Goal: Task Accomplishment & Management: Complete application form

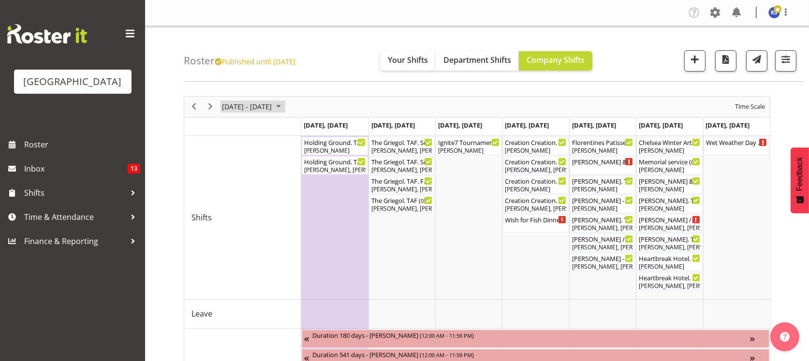
click at [236, 105] on span "Oct 27 - Nov 02, 2025" at bounding box center [247, 107] width 52 height 12
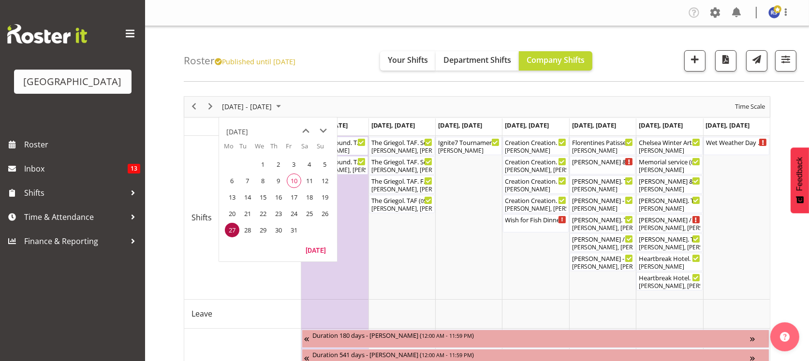
click at [233, 199] on span "13" at bounding box center [232, 197] width 15 height 15
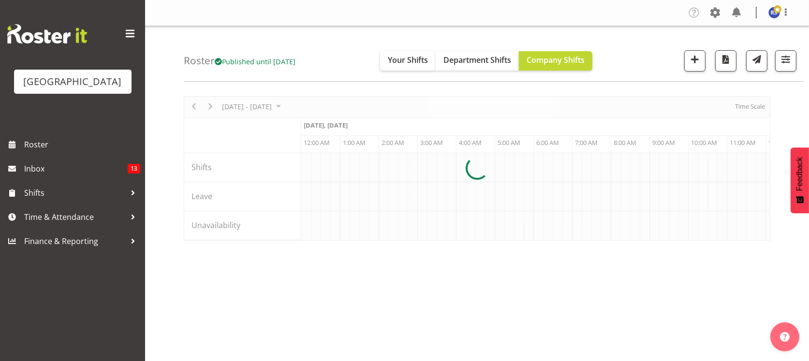
click at [750, 107] on div at bounding box center [477, 168] width 586 height 145
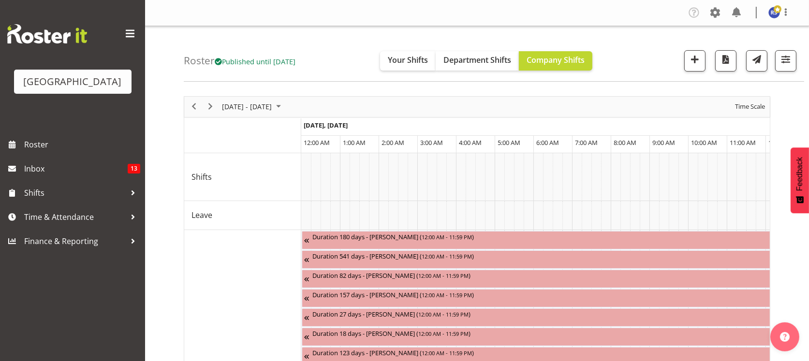
click at [745, 105] on span "Time Scale" at bounding box center [750, 107] width 32 height 12
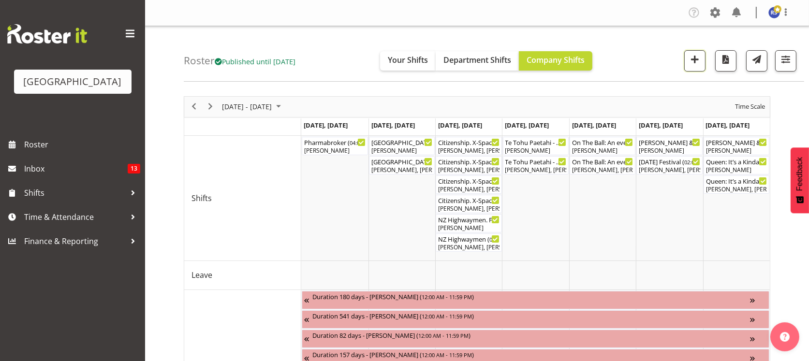
click at [692, 59] on span "button" at bounding box center [694, 59] width 13 height 13
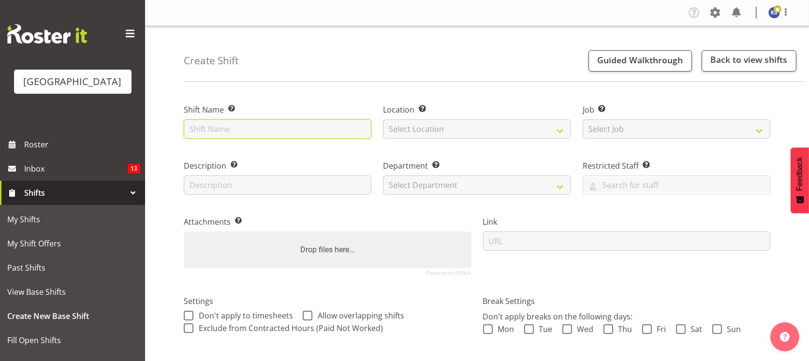
click at [275, 132] on input "text" at bounding box center [278, 128] width 188 height 19
drag, startPoint x: 226, startPoint y: 130, endPoint x: 165, endPoint y: 122, distance: 61.4
click at [165, 122] on div "Create Shift Guided Walkthrough Back to view shifts Shift Name Enter a name for…" at bounding box center [477, 251] width 664 height 450
type input "Maintenance Shift"
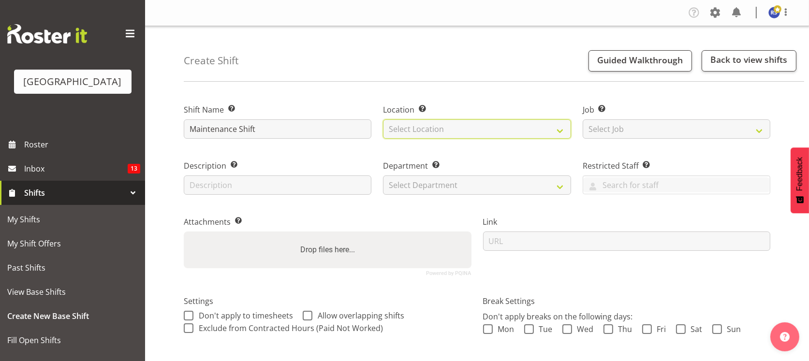
click at [406, 128] on select "Select Location Cargo Shed Cargo Shed [GEOGRAPHIC_DATA]" at bounding box center [477, 128] width 188 height 19
select select "1115"
click at [383, 119] on select "Select Location Cargo Shed Cargo Shed Historic Village Baycourt Community and A…" at bounding box center [477, 128] width 188 height 19
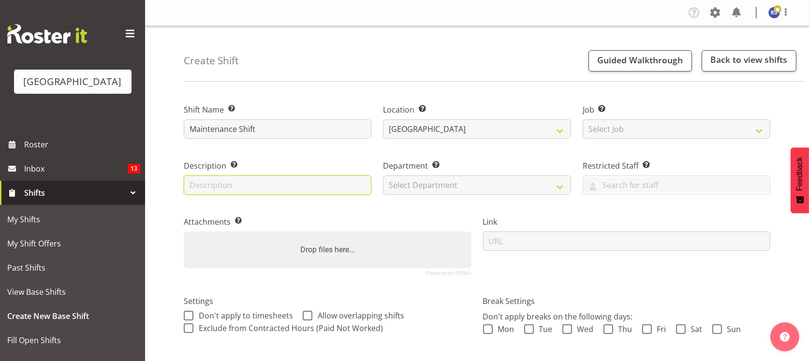
click at [287, 185] on input "text" at bounding box center [278, 185] width 188 height 19
drag, startPoint x: 267, startPoint y: 129, endPoint x: 145, endPoint y: 124, distance: 122.4
click at [146, 124] on div "Create Shift Guided Walkthrough Back to view shifts Shift Name Enter a name for…" at bounding box center [477, 251] width 664 height 450
click at [216, 183] on input "text" at bounding box center [278, 185] width 188 height 19
paste input "Maintenance Shift"
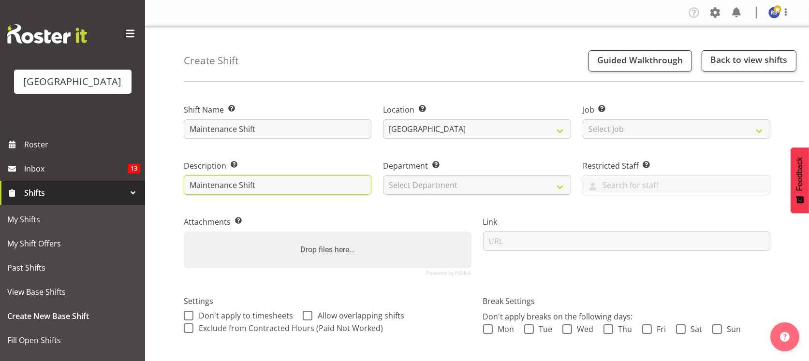
type input "Maintenance Shift"
click at [468, 184] on select "Select Department Baycourt Front of House Baycourt Technical" at bounding box center [477, 185] width 188 height 19
select select "791"
click at [383, 176] on select "Select Department Baycourt Front of House Baycourt Technical" at bounding box center [477, 185] width 188 height 19
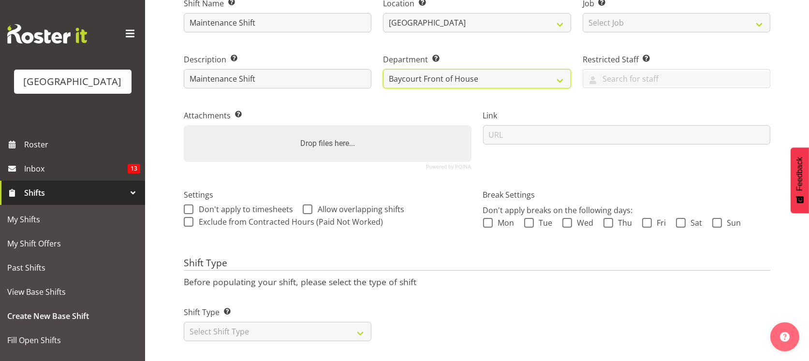
scroll to position [124, 0]
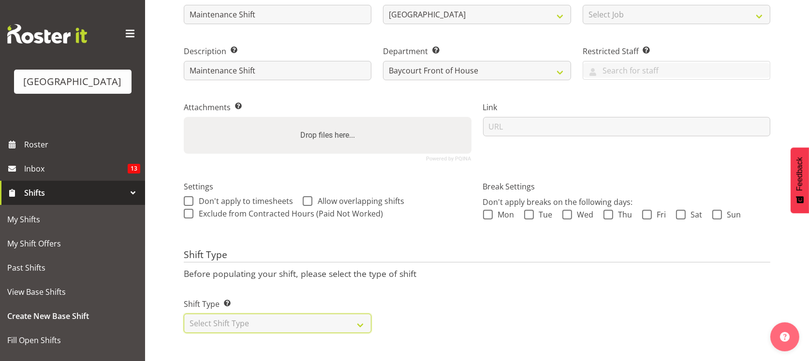
click at [275, 314] on select "Select Shift Type One Off Shift Recurring Shift Rotating Shift" at bounding box center [278, 323] width 188 height 19
select select "one_off"
click at [184, 314] on select "Select Shift Type One Off Shift Recurring Shift Rotating Shift" at bounding box center [278, 323] width 188 height 19
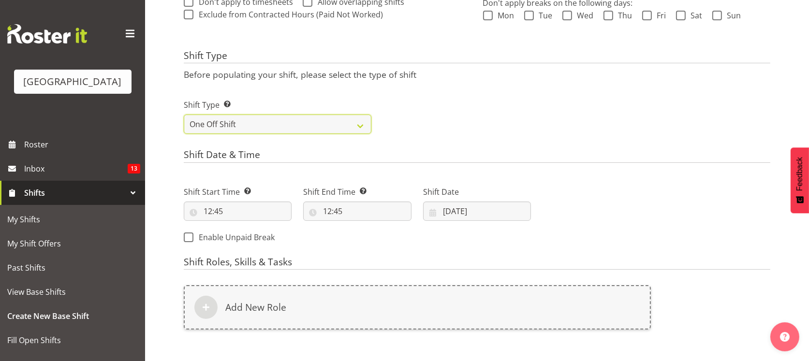
scroll to position [318, 0]
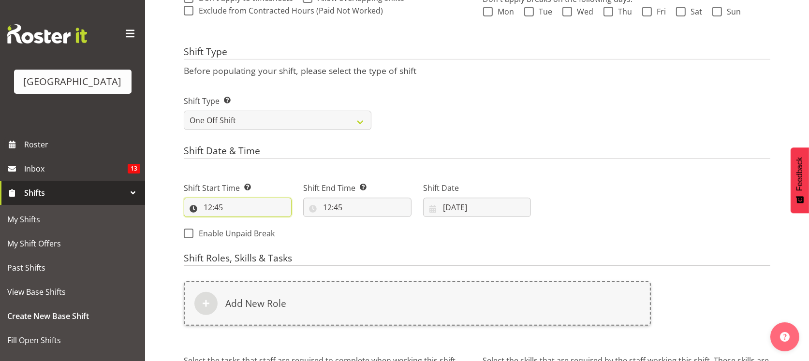
click at [249, 205] on input "12:45" at bounding box center [238, 207] width 108 height 19
click at [248, 227] on select "00 01 02 03 04 05 06 07 08 09 10 11 12 13 14 15 16 17 18 19 20 21 22 23" at bounding box center [250, 232] width 22 height 19
select select "10"
click at [239, 223] on select "00 01 02 03 04 05 06 07 08 09 10 11 12 13 14 15 16 17 18 19 20 21 22 23" at bounding box center [250, 232] width 22 height 19
type input "10:45"
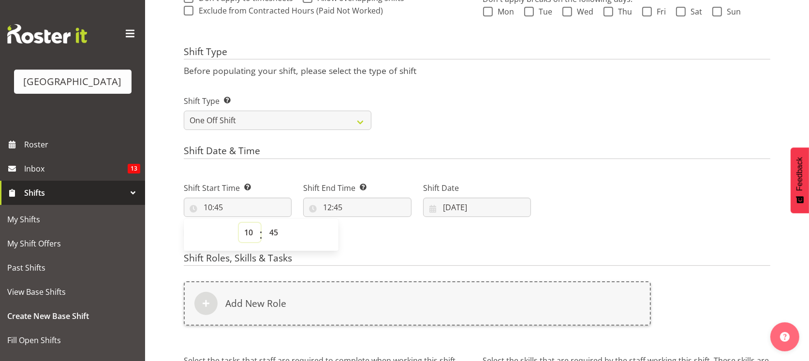
click at [250, 231] on select "00 01 02 03 04 05 06 07 08 09 10 11 12 13 14 15 16 17 18 19 20 21 22 23" at bounding box center [250, 232] width 22 height 19
select select "9"
click at [239, 223] on select "00 01 02 03 04 05 06 07 08 09 10 11 12 13 14 15 16 17 18 19 20 21 22 23" at bounding box center [250, 232] width 22 height 19
type input "09:45"
click at [250, 234] on select "00 01 02 03 04 05 06 07 08 09 10 11 12 13 14 15 16 17 18 19 20 21 22 23" at bounding box center [250, 232] width 22 height 19
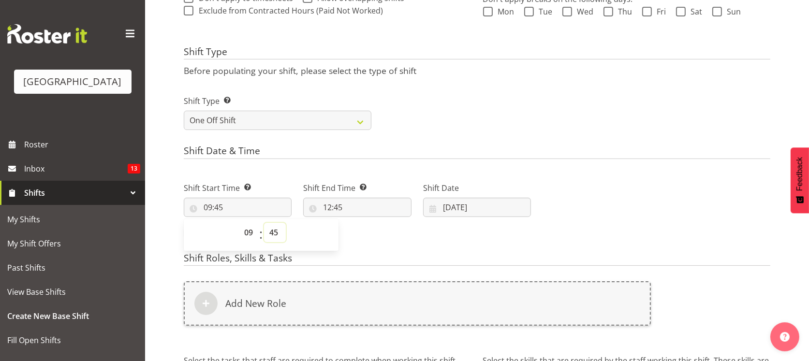
click at [273, 231] on select "00 01 02 03 04 05 06 07 08 09 10 11 12 13 14 15 16 17 18 19 20 21 22 23 24 25 2…" at bounding box center [275, 232] width 22 height 19
click at [250, 232] on select "00 01 02 03 04 05 06 07 08 09 10 11 12 13 14 15 16 17 18 19 20 21 22 23" at bounding box center [250, 232] width 22 height 19
select select "10"
click at [239, 223] on select "00 01 02 03 04 05 06 07 08 09 10 11 12 13 14 15 16 17 18 19 20 21 22 23" at bounding box center [250, 232] width 22 height 19
type input "10:45"
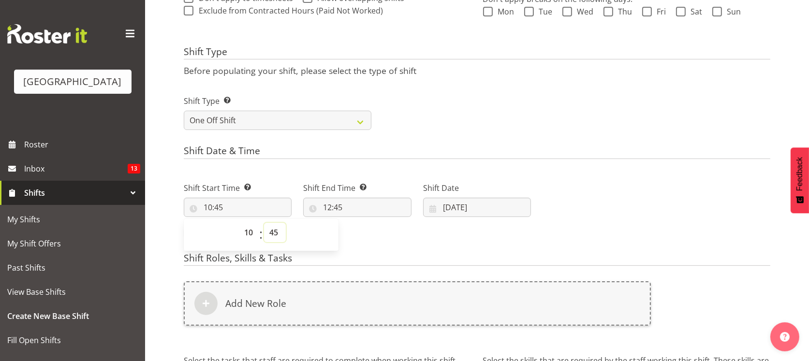
click at [272, 235] on select "00 01 02 03 04 05 06 07 08 09 10 11 12 13 14 15 16 17 18 19 20 21 22 23 24 25 2…" at bounding box center [275, 232] width 22 height 19
select select "0"
click at [264, 223] on select "00 01 02 03 04 05 06 07 08 09 10 11 12 13 14 15 16 17 18 19 20 21 22 23 24 25 2…" at bounding box center [275, 232] width 22 height 19
type input "10:00"
click at [381, 242] on div "Shift Start Time Set the time of the day you wish this shift to start 10:00 00 …" at bounding box center [357, 208] width 359 height 78
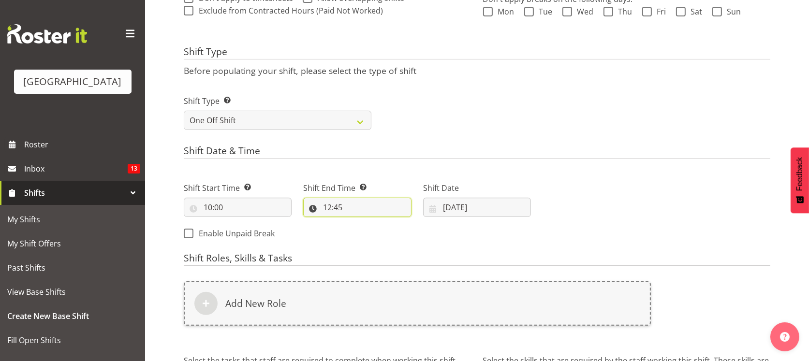
click at [360, 211] on input "12:45" at bounding box center [357, 207] width 108 height 19
click at [227, 208] on input "10:00" at bounding box center [238, 207] width 108 height 19
click at [249, 230] on select "00 01 02 03 04 05 06 07 08 09 10 11 12 13 14 15 16 17 18 19 20 21 22 23" at bounding box center [250, 232] width 22 height 19
select select "12"
click at [239, 223] on select "00 01 02 03 04 05 06 07 08 09 10 11 12 13 14 15 16 17 18 19 20 21 22 23" at bounding box center [250, 232] width 22 height 19
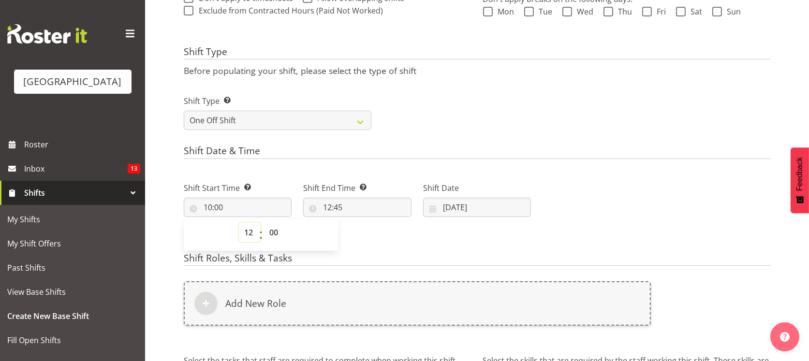
type input "12:00"
click at [371, 208] on input "12:45" at bounding box center [357, 207] width 108 height 19
click at [366, 233] on select "00 01 02 03 04 05 06 07 08 09 10 11 12 13 14 15 16 17 18 19 20 21 22 23" at bounding box center [369, 232] width 22 height 19
select select "15"
click at [358, 223] on select "00 01 02 03 04 05 06 07 08 09 10 11 12 13 14 15 16 17 18 19 20 21 22 23" at bounding box center [369, 232] width 22 height 19
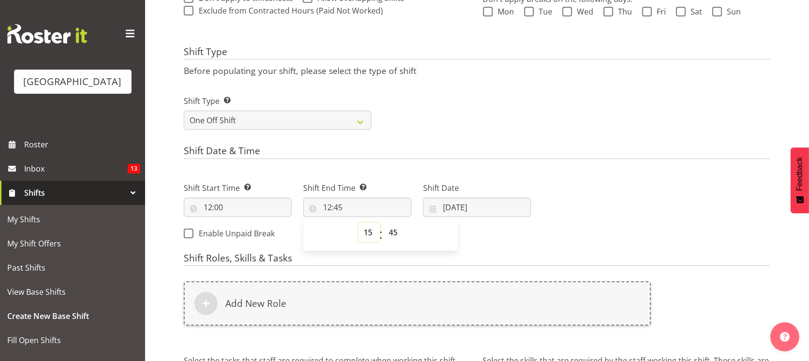
type input "15:45"
click at [396, 233] on select "00 01 02 03 04 05 06 07 08 09 10 11 12 13 14 15 16 17 18 19 20 21 22 23 24 25 2…" at bounding box center [394, 232] width 22 height 19
select select "0"
click at [383, 223] on select "00 01 02 03 04 05 06 07 08 09 10 11 12 13 14 15 16 17 18 19 20 21 22 23 24 25 2…" at bounding box center [394, 232] width 22 height 19
type input "15:00"
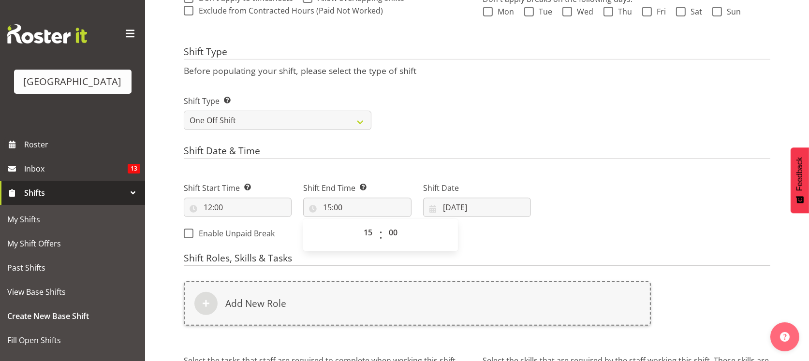
click at [564, 233] on div "Next Shifts" at bounding box center [656, 208] width 239 height 78
click at [468, 205] on input "10/10/2025" at bounding box center [477, 207] width 108 height 19
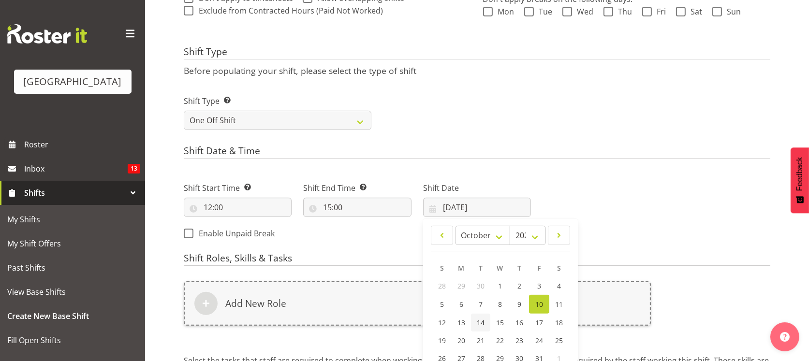
click at [478, 320] on span "14" at bounding box center [481, 322] width 8 height 9
type input "14/10/2025"
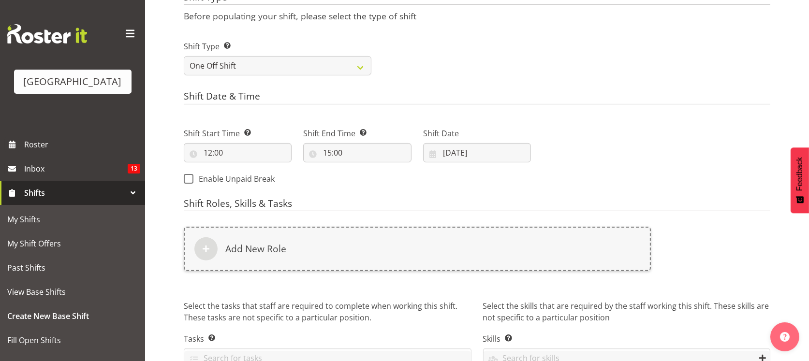
scroll to position [382, 0]
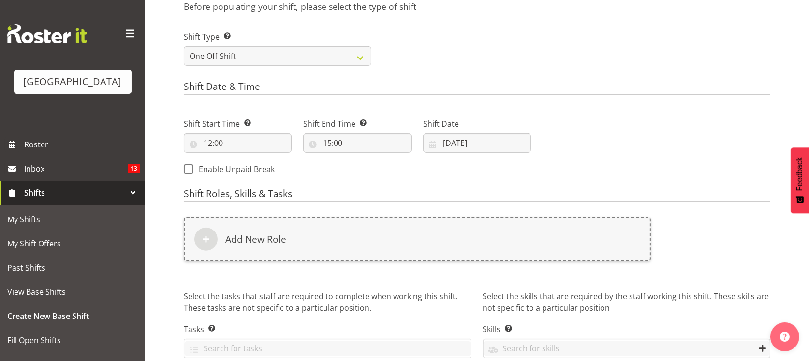
click at [396, 251] on div "Add New Role" at bounding box center [417, 239] width 467 height 44
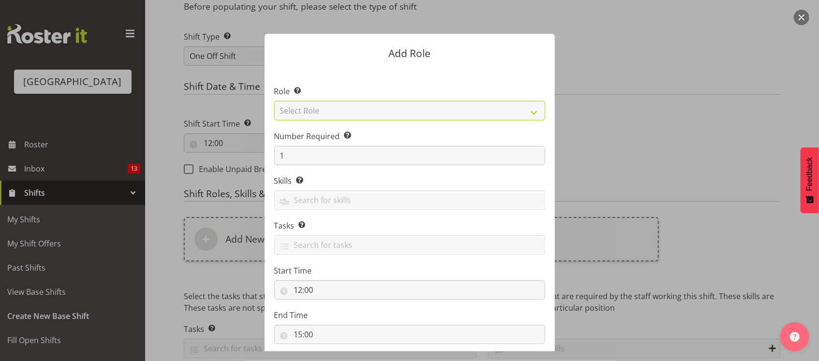
click at [322, 113] on select "Select Role Audio Bar Bar Runner Bar Training Box Office Cargo Shed Venue Rep C…" at bounding box center [409, 110] width 271 height 19
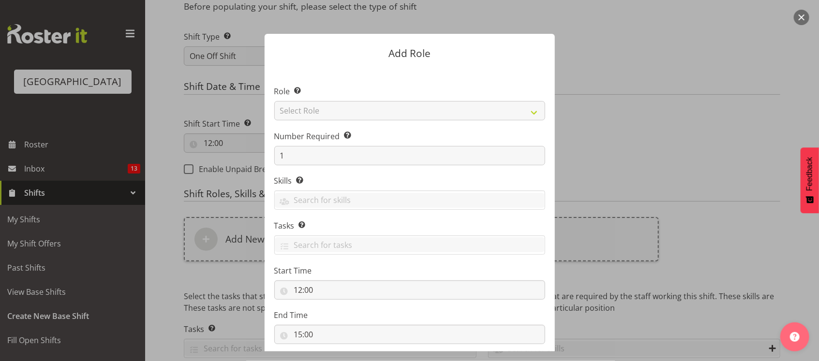
click at [377, 85] on section "Role Select the role you wish to add to the shift. Select Role Audio Bar Bar Ru…" at bounding box center [409, 216] width 290 height 296
click at [157, 275] on div at bounding box center [409, 180] width 819 height 361
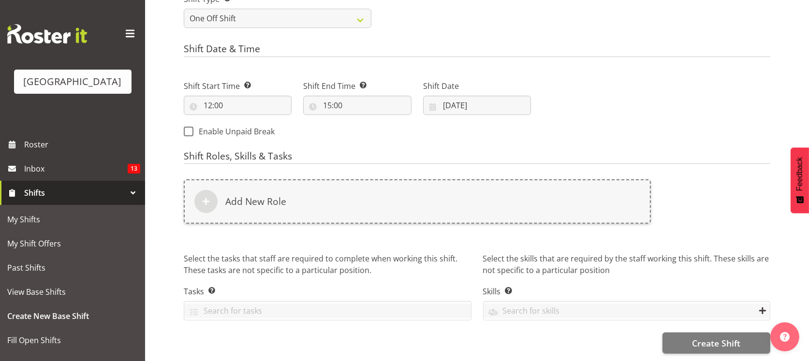
scroll to position [429, 0]
click at [704, 337] on span "Create Shift" at bounding box center [716, 343] width 48 height 13
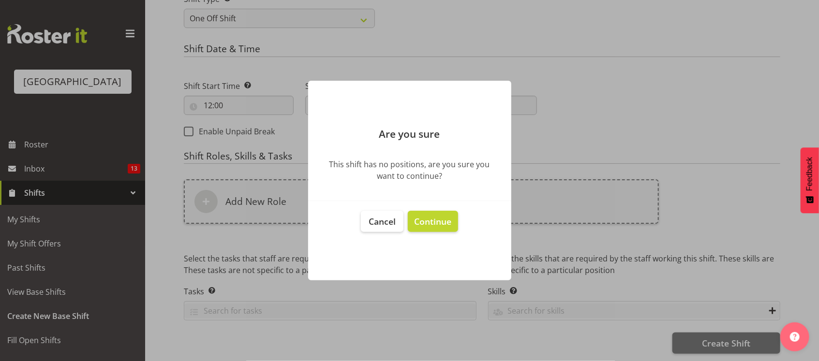
click at [441, 219] on span "Continue" at bounding box center [432, 222] width 37 height 12
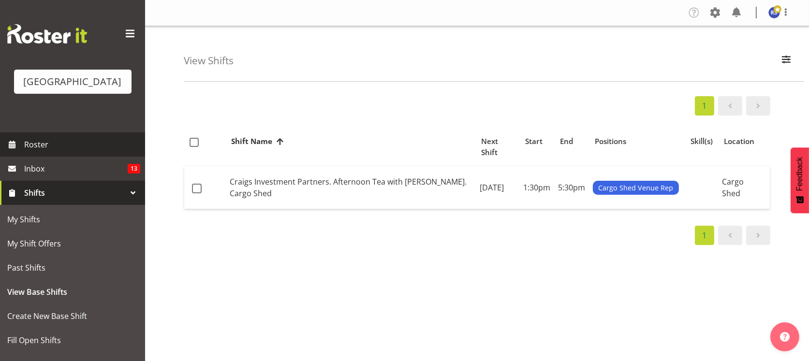
click at [46, 152] on span "Roster" at bounding box center [82, 144] width 116 height 15
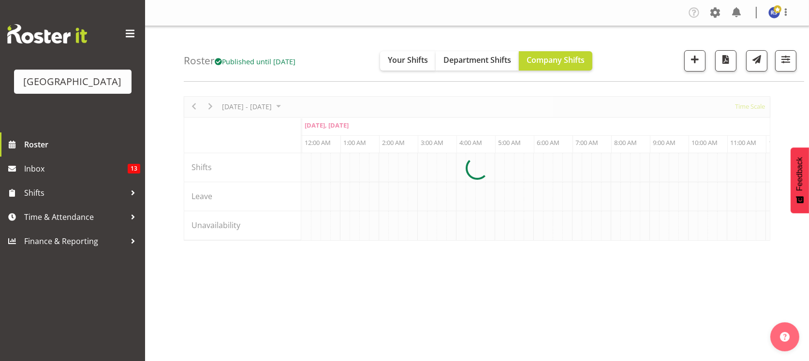
scroll to position [0, 3713]
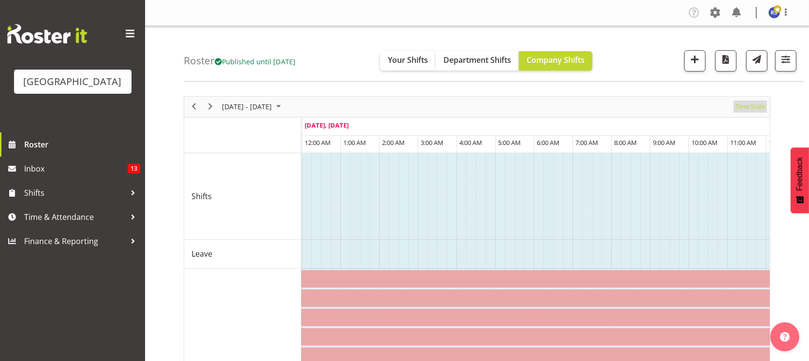
click at [739, 107] on span "Time Scale" at bounding box center [750, 107] width 32 height 12
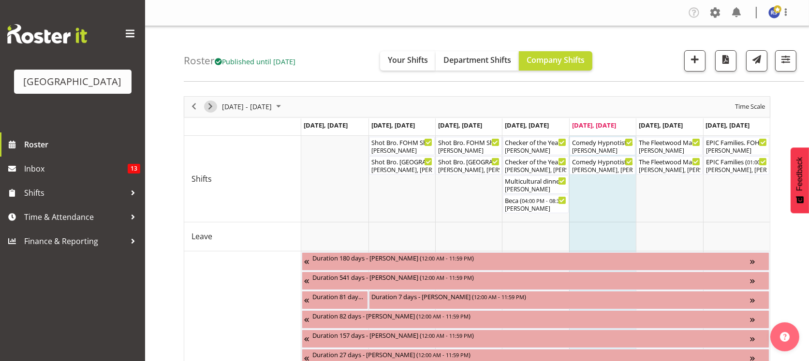
click at [214, 108] on span "Next" at bounding box center [211, 107] width 12 height 12
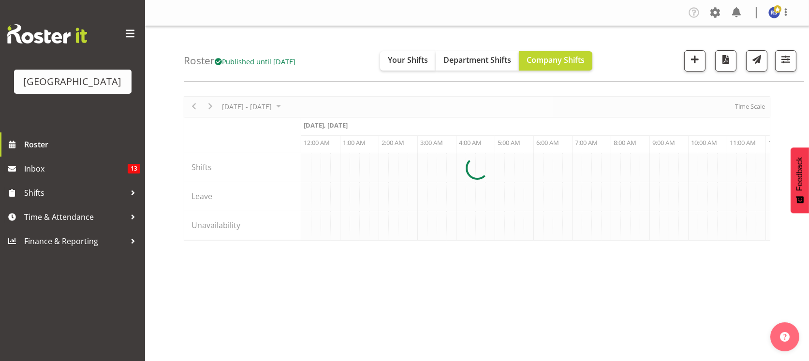
click at [758, 106] on div at bounding box center [477, 168] width 586 height 145
click at [748, 106] on div at bounding box center [477, 168] width 586 height 145
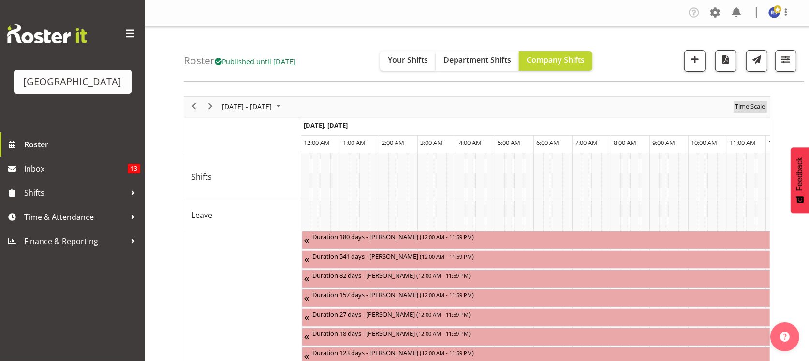
click at [748, 106] on span "Time Scale" at bounding box center [750, 107] width 32 height 12
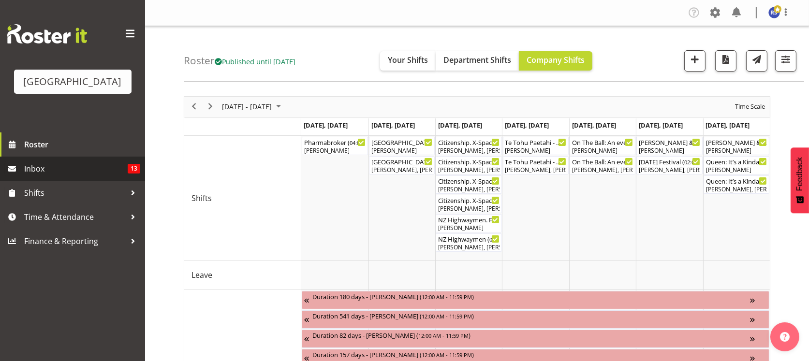
click at [93, 176] on span "Inbox" at bounding box center [75, 168] width 103 height 15
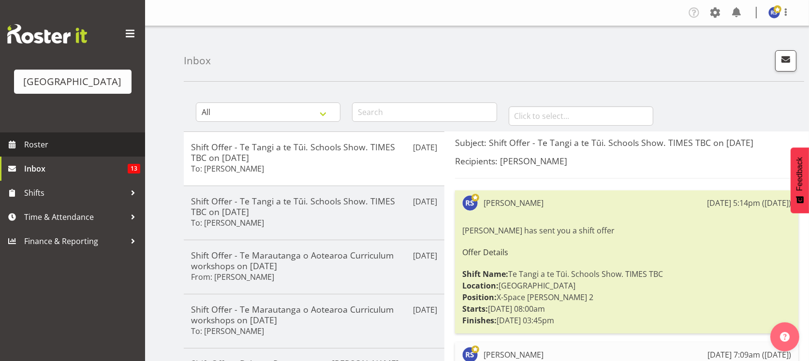
click at [44, 152] on span "Roster" at bounding box center [82, 144] width 116 height 15
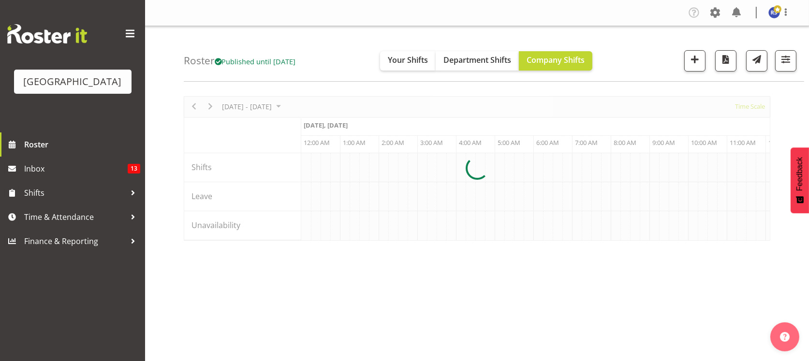
scroll to position [0, 3713]
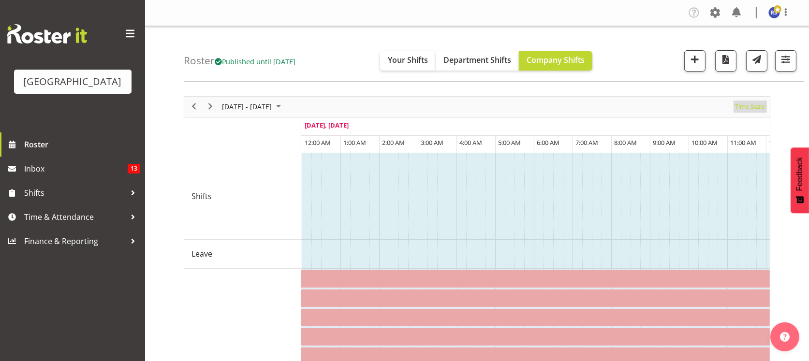
click at [758, 108] on span "Time Scale" at bounding box center [750, 107] width 32 height 12
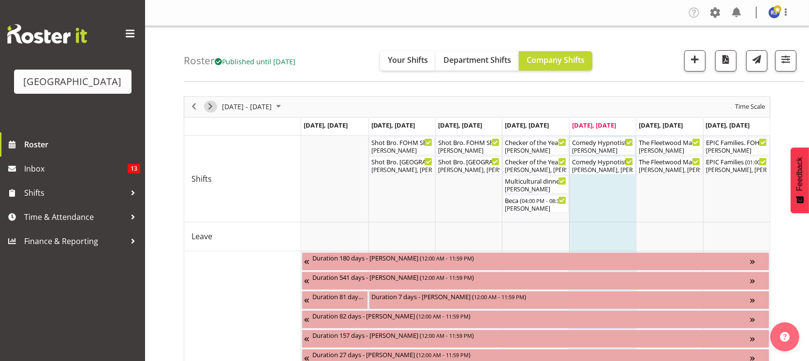
click at [212, 109] on span "Next" at bounding box center [211, 107] width 12 height 12
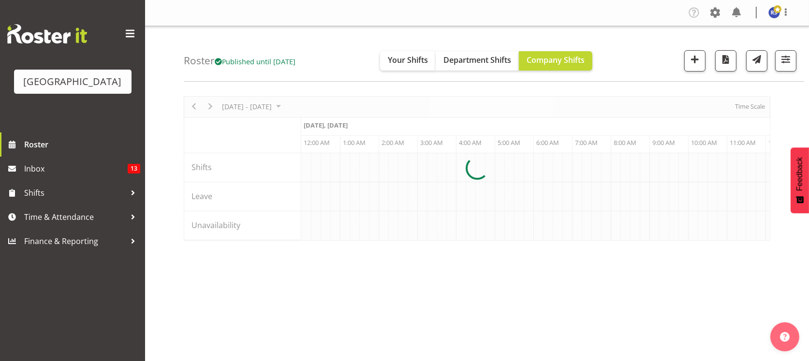
click at [758, 109] on div at bounding box center [477, 168] width 586 height 145
click at [752, 106] on div at bounding box center [477, 168] width 586 height 145
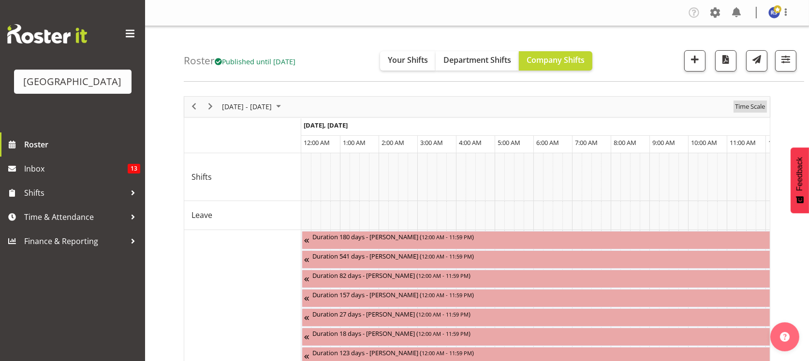
click at [752, 106] on span "Time Scale" at bounding box center [750, 107] width 32 height 12
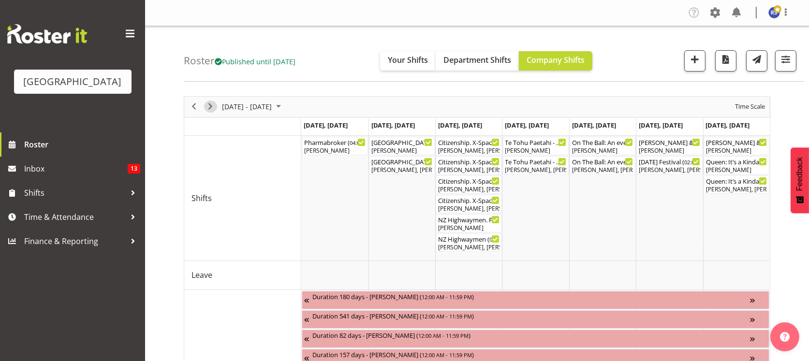
click at [205, 104] on span "Next" at bounding box center [211, 107] width 12 height 12
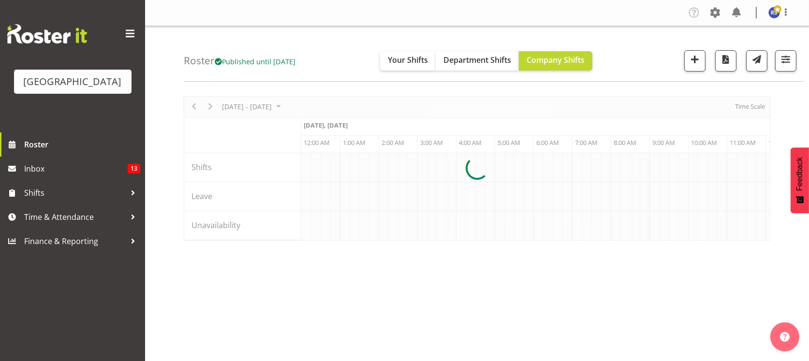
click at [751, 106] on div at bounding box center [477, 168] width 586 height 145
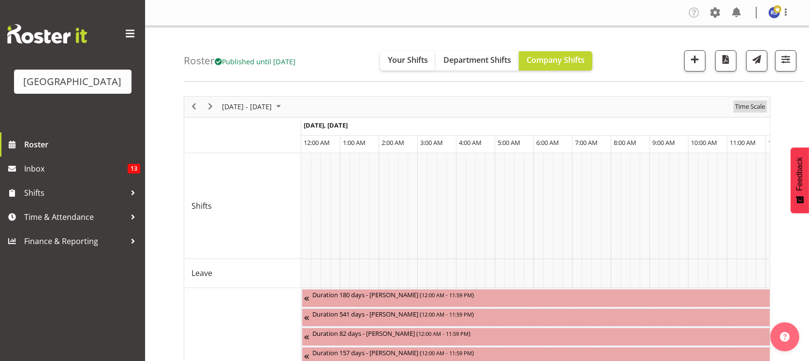
click at [751, 106] on span "Time Scale" at bounding box center [750, 107] width 32 height 12
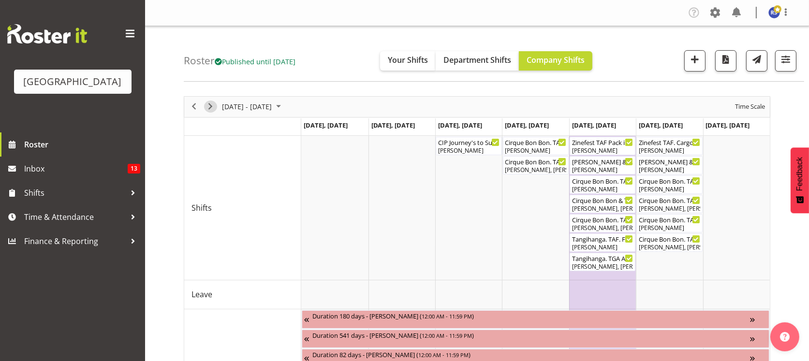
click at [206, 111] on span "Next" at bounding box center [211, 107] width 12 height 12
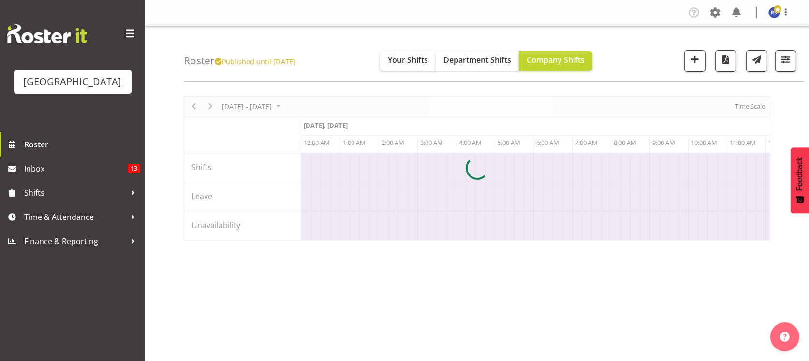
click at [748, 102] on div at bounding box center [477, 168] width 586 height 145
click at [744, 104] on div at bounding box center [477, 168] width 586 height 145
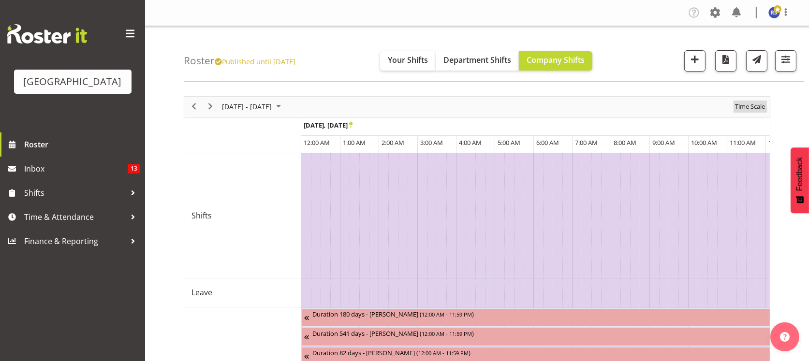
click at [744, 104] on span "Time Scale" at bounding box center [750, 107] width 32 height 12
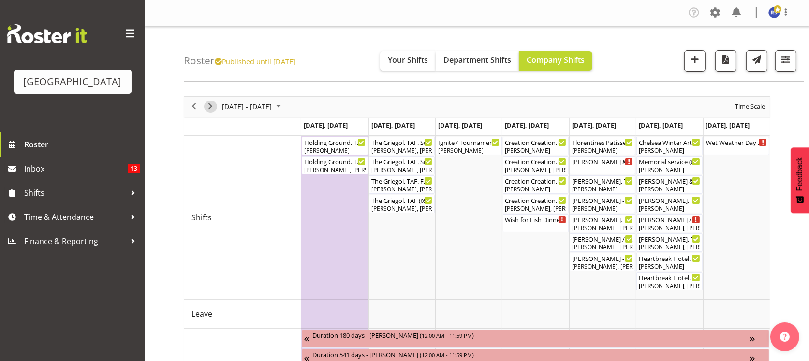
click at [215, 104] on span "Next" at bounding box center [211, 107] width 12 height 12
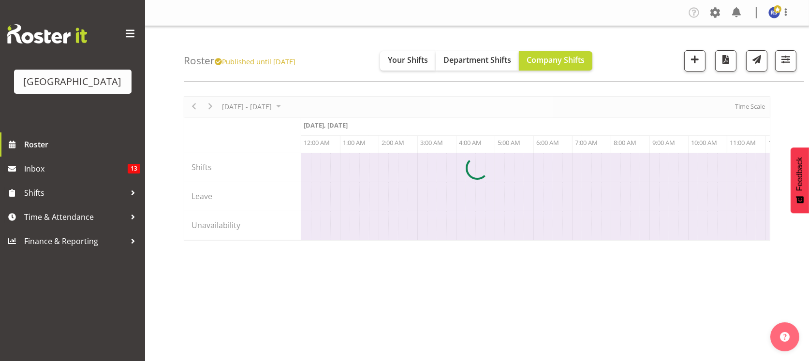
click at [767, 110] on div at bounding box center [477, 168] width 586 height 145
click at [745, 106] on div at bounding box center [477, 168] width 586 height 145
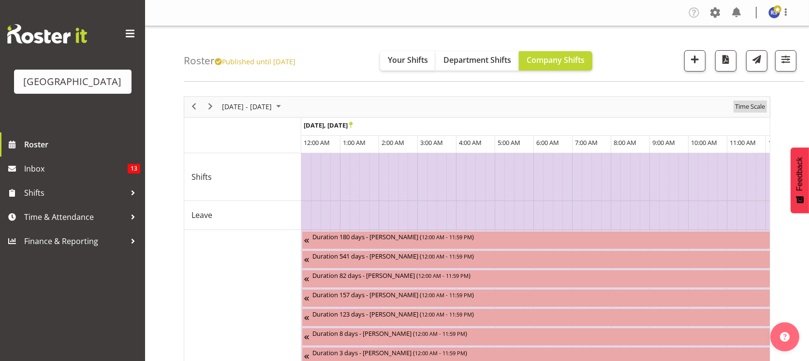
click at [745, 106] on span "Time Scale" at bounding box center [750, 107] width 32 height 12
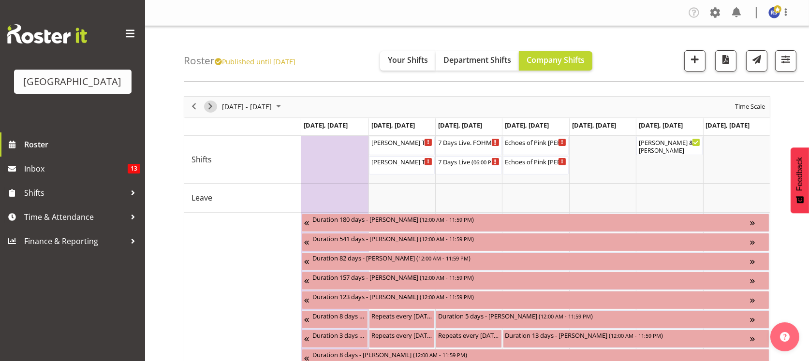
click at [211, 106] on span "Next" at bounding box center [211, 107] width 12 height 12
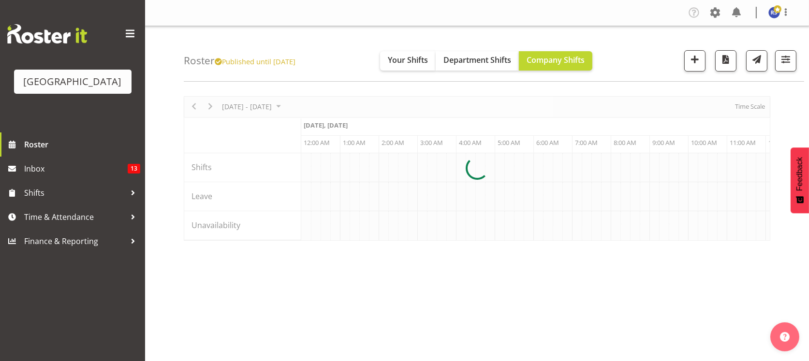
click at [741, 107] on div at bounding box center [477, 168] width 586 height 145
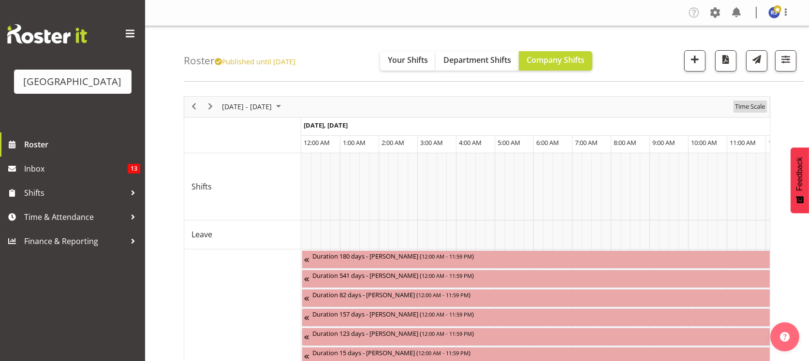
click at [741, 107] on span "Time Scale" at bounding box center [750, 107] width 32 height 12
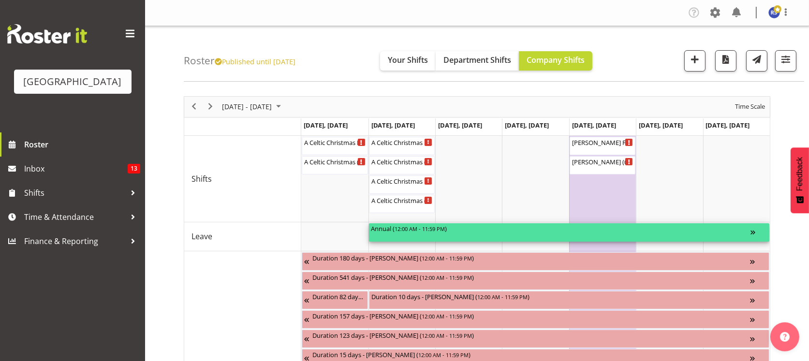
click at [752, 230] on div "Timeline Week of November 14, 2025" at bounding box center [758, 232] width 17 height 18
click at [558, 230] on div "Annual ( 12:00 AM - 11:59 PM )" at bounding box center [561, 228] width 380 height 10
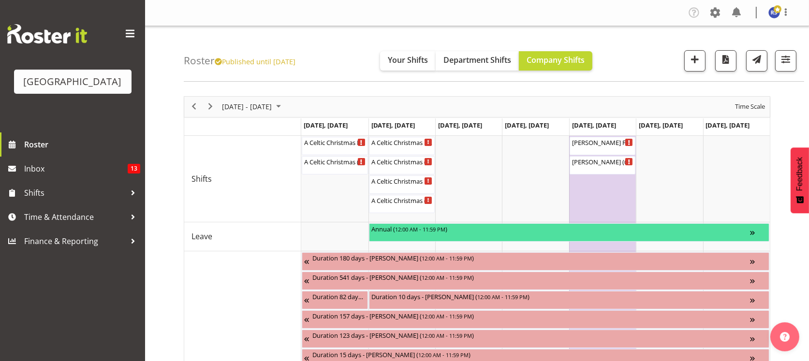
click at [556, 206] on td "Timeline Week of November 14, 2025" at bounding box center [535, 179] width 67 height 87
click at [698, 58] on span "button" at bounding box center [694, 59] width 13 height 13
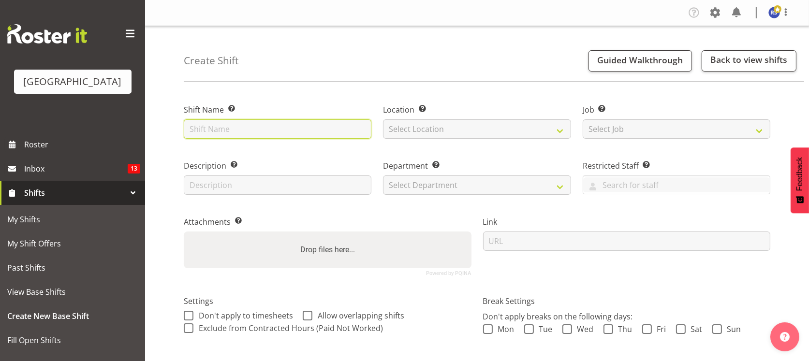
click at [301, 127] on input "text" at bounding box center [278, 128] width 188 height 19
type input "Maintenance Shift"
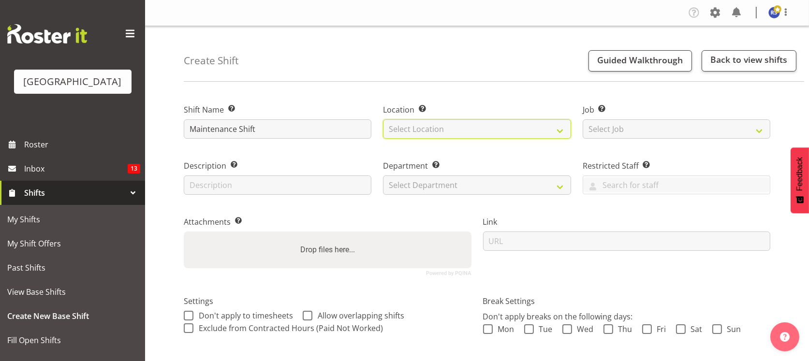
click at [410, 132] on select "Select Location Cargo Shed Cargo Shed [GEOGRAPHIC_DATA]" at bounding box center [477, 128] width 188 height 19
select select "1115"
click at [383, 119] on select "Select Location Cargo Shed Cargo Shed [GEOGRAPHIC_DATA]" at bounding box center [477, 128] width 188 height 19
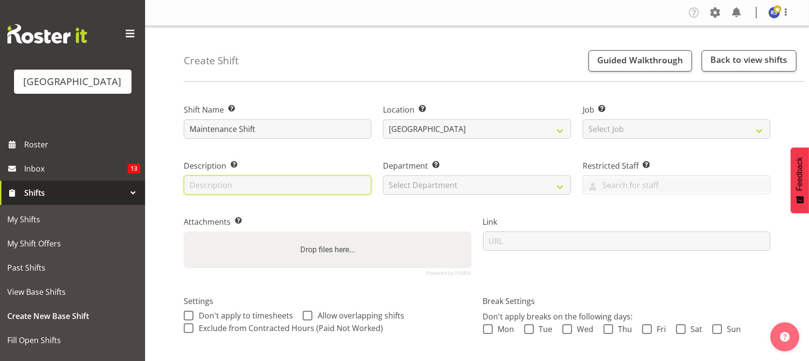
click at [325, 192] on input "text" at bounding box center [278, 185] width 188 height 19
type input "Maintenance Shift"
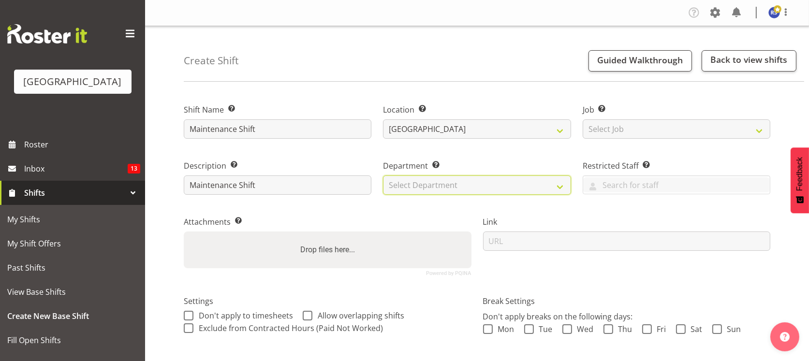
click at [454, 186] on select "Select Department Baycourt Front of [GEOGRAPHIC_DATA] Technical" at bounding box center [477, 185] width 188 height 19
select select "791"
click at [383, 176] on select "Select Department Baycourt Front of [GEOGRAPHIC_DATA] Technical" at bounding box center [477, 185] width 188 height 19
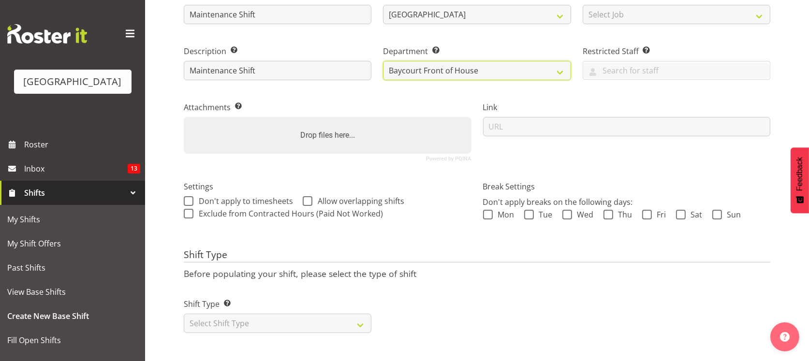
scroll to position [124, 0]
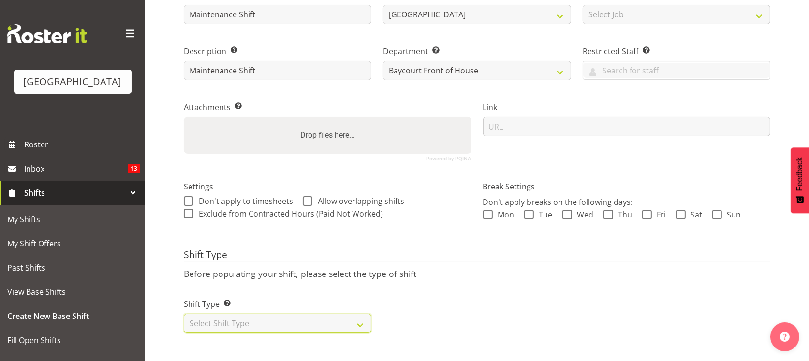
click at [291, 314] on select "Select Shift Type One Off Shift Recurring Shift Rotating Shift" at bounding box center [278, 323] width 188 height 19
select select "one_off"
click at [184, 314] on select "Select Shift Type One Off Shift Recurring Shift Rotating Shift" at bounding box center [278, 323] width 188 height 19
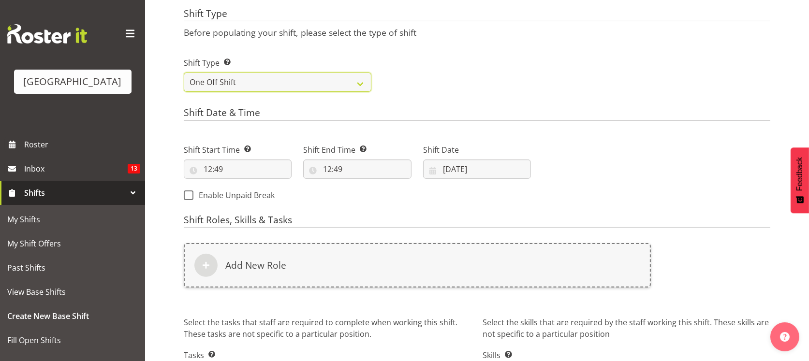
scroll to position [361, 0]
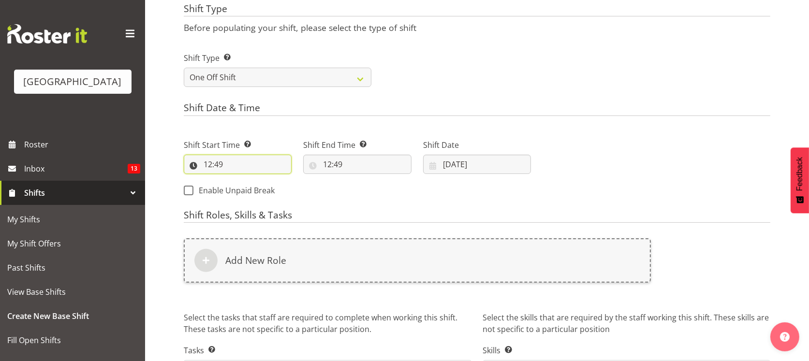
click at [259, 162] on input "12:49" at bounding box center [238, 164] width 108 height 19
click at [273, 188] on select "00 01 02 03 04 05 06 07 08 09 10 11 12 13 14 15 16 17 18 19 20 21 22 23 24 25 2…" at bounding box center [275, 189] width 22 height 19
select select "0"
click at [264, 180] on select "00 01 02 03 04 05 06 07 08 09 10 11 12 13 14 15 16 17 18 19 20 21 22 23 24 25 2…" at bounding box center [275, 189] width 22 height 19
type input "12:00"
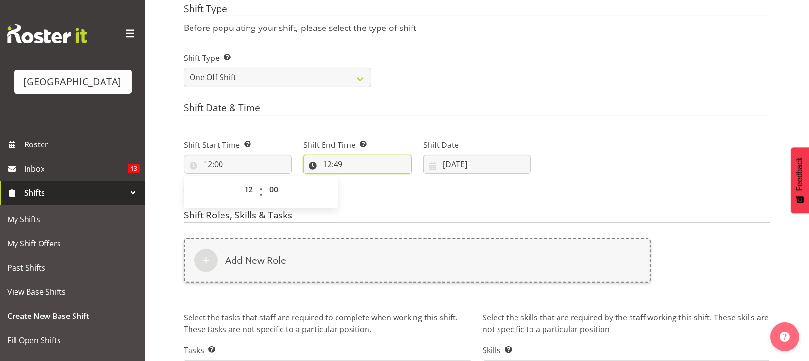
click at [342, 167] on input "12:49" at bounding box center [357, 164] width 108 height 19
click at [367, 188] on select "00 01 02 03 04 05 06 07 08 09 10 11 12 13 14 15 16 17 18 19 20 21 22 23" at bounding box center [369, 189] width 22 height 19
select select "15"
click at [358, 180] on select "00 01 02 03 04 05 06 07 08 09 10 11 12 13 14 15 16 17 18 19 20 21 22 23" at bounding box center [369, 189] width 22 height 19
type input "15:49"
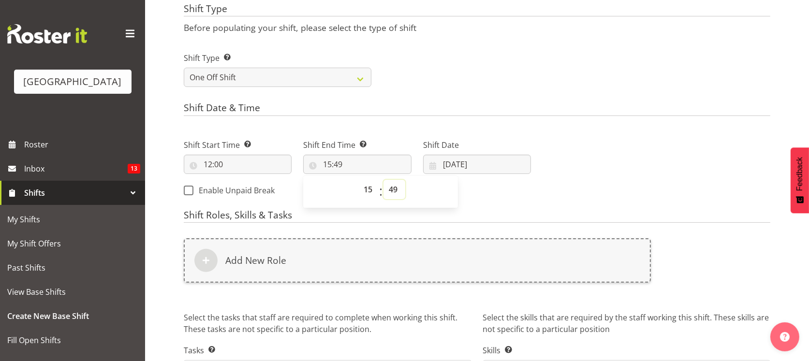
click at [396, 189] on select "00 01 02 03 04 05 06 07 08 09 10 11 12 13 14 15 16 17 18 19 20 21 22 23 24 25 2…" at bounding box center [394, 189] width 22 height 19
select select "0"
click at [383, 180] on select "00 01 02 03 04 05 06 07 08 09 10 11 12 13 14 15 16 17 18 19 20 21 22 23 24 25 2…" at bounding box center [394, 189] width 22 height 19
type input "15:00"
click at [539, 195] on div "Next Shifts" at bounding box center [656, 165] width 239 height 78
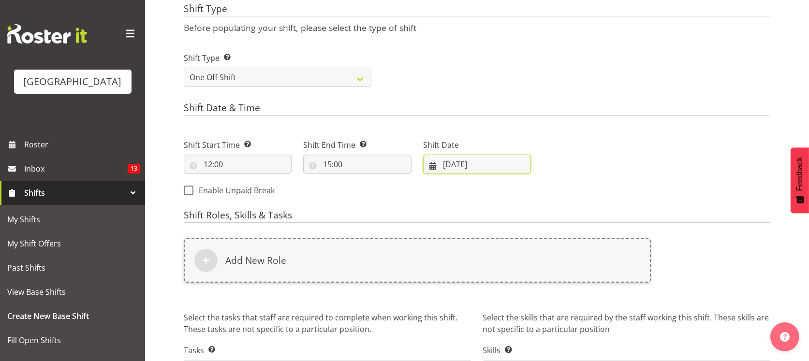
click at [458, 165] on input "10/10/2025" at bounding box center [477, 164] width 108 height 19
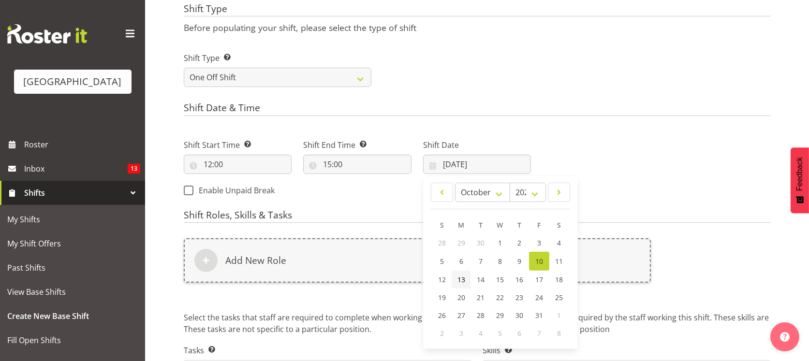
click at [460, 278] on span "13" at bounding box center [461, 279] width 8 height 9
type input "13/10/2025"
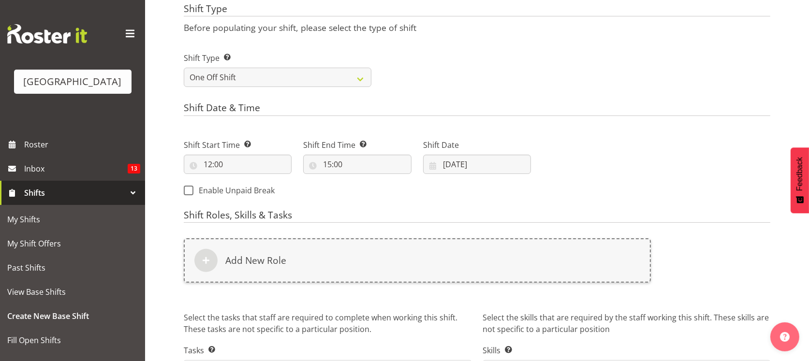
click at [590, 182] on div "Next Shifts" at bounding box center [656, 165] width 239 height 78
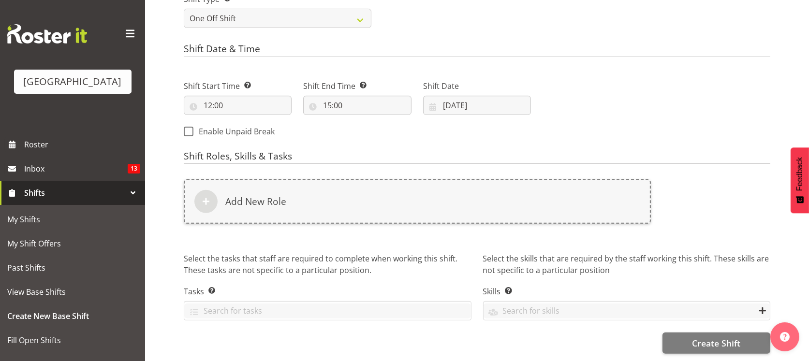
scroll to position [429, 0]
click at [703, 337] on span "Create Shift" at bounding box center [716, 343] width 48 height 13
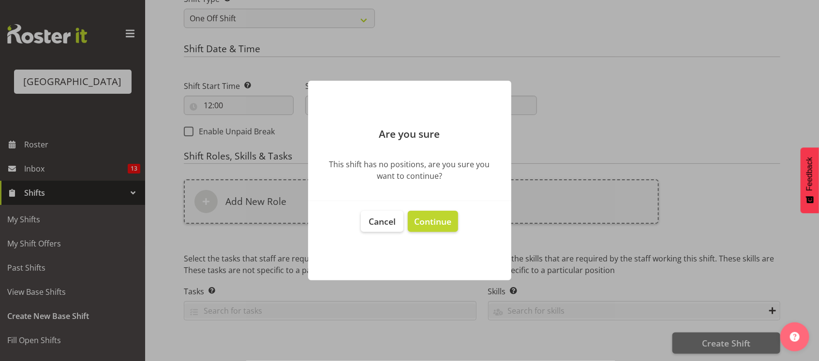
click at [439, 218] on span "Continue" at bounding box center [432, 222] width 37 height 12
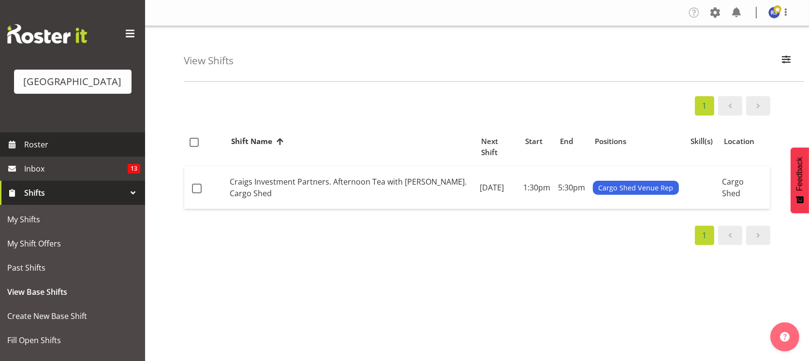
click at [29, 152] on span "Roster" at bounding box center [82, 144] width 116 height 15
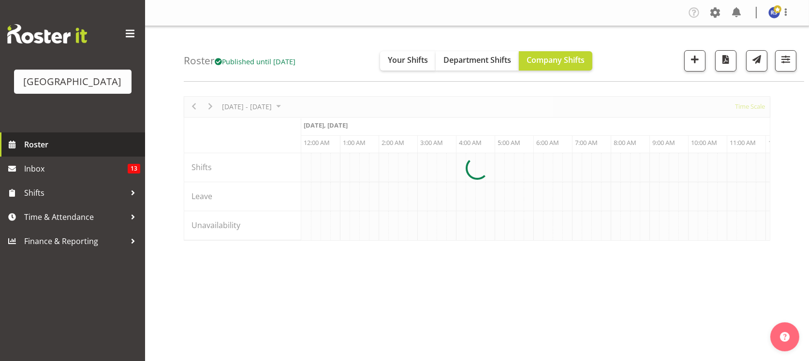
scroll to position [0, 3713]
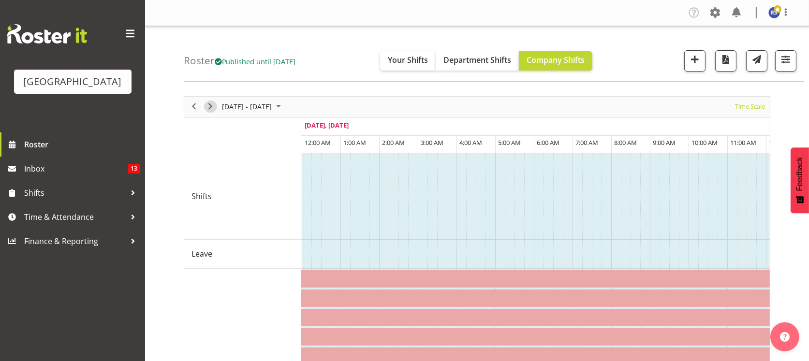
click at [206, 108] on span "Next" at bounding box center [211, 107] width 12 height 12
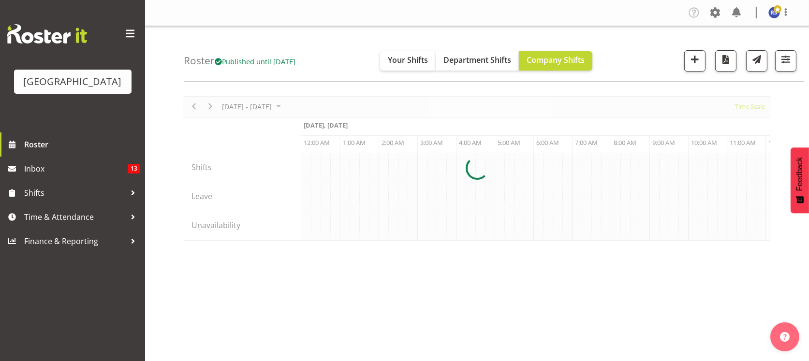
click at [755, 106] on div at bounding box center [477, 168] width 586 height 145
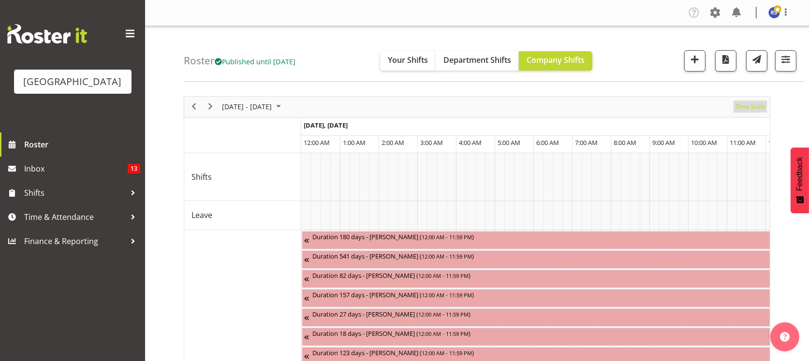
click at [743, 107] on span "Time Scale" at bounding box center [750, 107] width 32 height 12
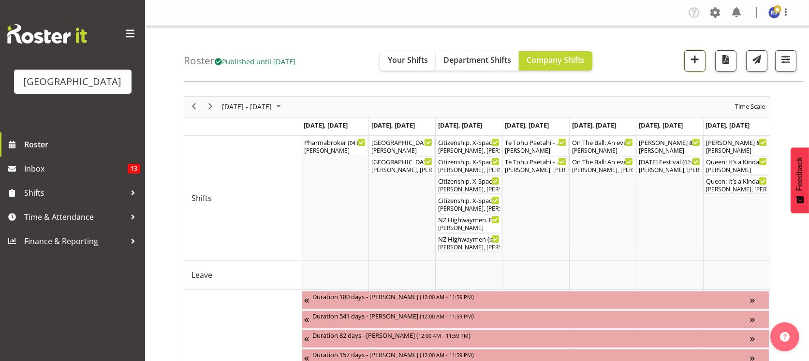
click at [699, 61] on span "button" at bounding box center [694, 59] width 13 height 13
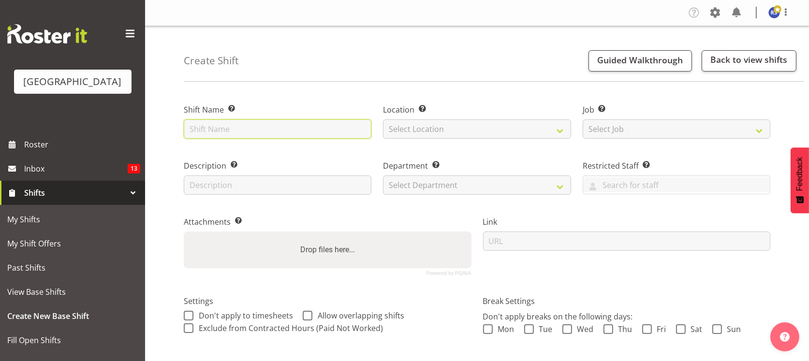
click at [305, 132] on input "text" at bounding box center [278, 128] width 188 height 19
type input "Maintenance Shift"
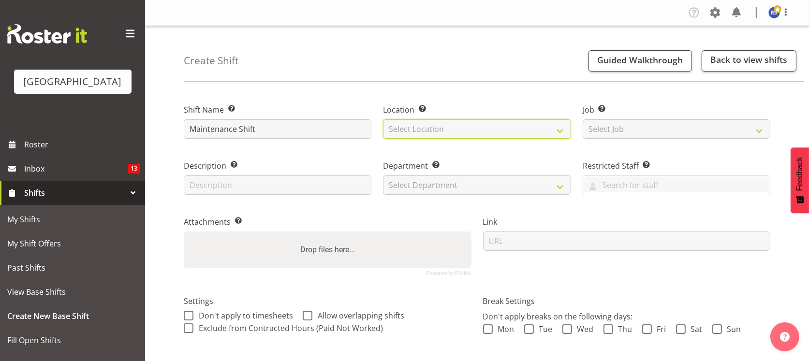
click at [417, 136] on select "Select Location Cargo Shed Cargo Shed [GEOGRAPHIC_DATA]" at bounding box center [477, 128] width 188 height 19
select select "1115"
click at [383, 119] on select "Select Location Cargo Shed Cargo Shed [GEOGRAPHIC_DATA]" at bounding box center [477, 128] width 188 height 19
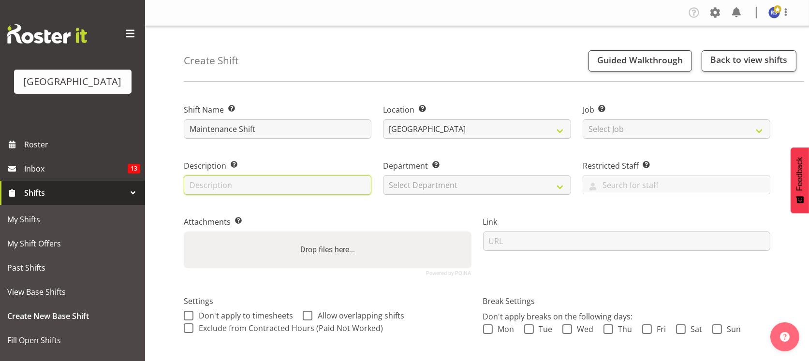
click at [331, 187] on input "text" at bounding box center [278, 185] width 188 height 19
type input "Maintenance Shift"
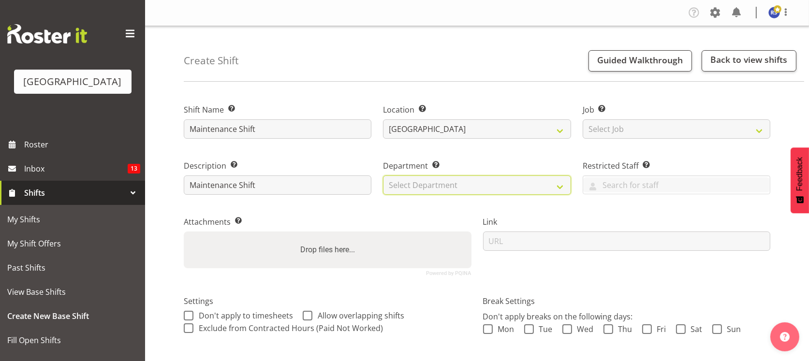
click at [435, 183] on select "Select Department Baycourt Front of [GEOGRAPHIC_DATA] Technical" at bounding box center [477, 185] width 188 height 19
select select "791"
click at [383, 176] on select "Select Department Baycourt Front of [GEOGRAPHIC_DATA] Technical" at bounding box center [477, 185] width 188 height 19
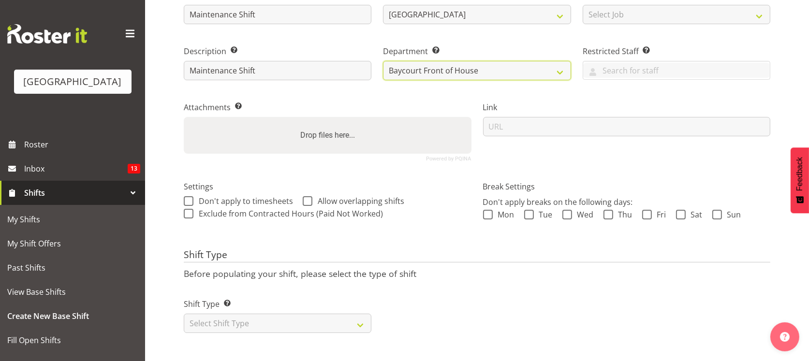
scroll to position [124, 0]
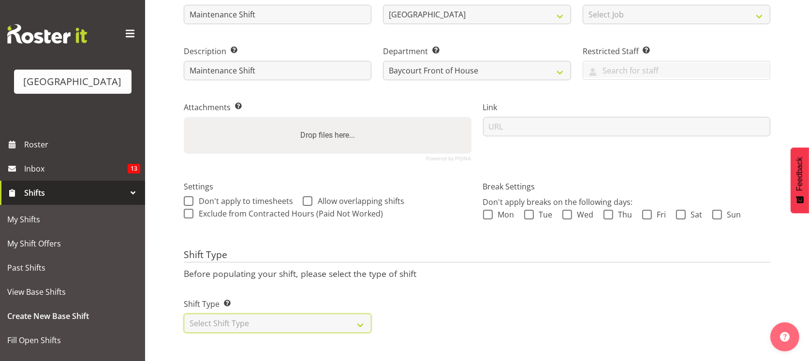
click at [230, 320] on select "Select Shift Type One Off Shift Recurring Shift Rotating Shift" at bounding box center [278, 323] width 188 height 19
select select "one_off"
click at [184, 314] on select "Select Shift Type One Off Shift Recurring Shift Rotating Shift" at bounding box center [278, 323] width 188 height 19
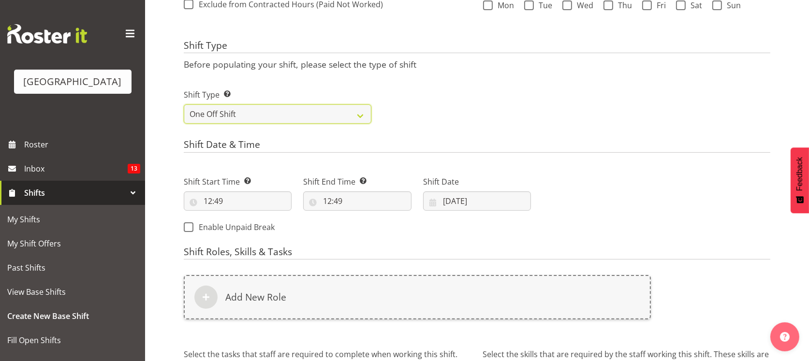
scroll to position [339, 0]
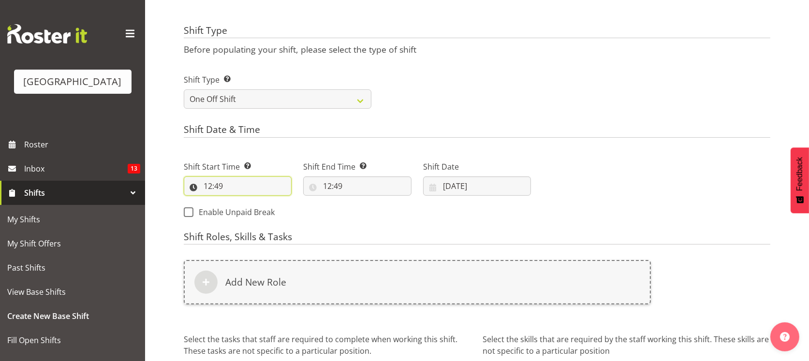
click at [262, 189] on input "12:49" at bounding box center [238, 185] width 108 height 19
click at [274, 208] on select "00 01 02 03 04 05 06 07 08 09 10 11 12 13 14 15 16 17 18 19 20 21 22 23 24 25 2…" at bounding box center [275, 211] width 22 height 19
select select "0"
click at [264, 202] on select "00 01 02 03 04 05 06 07 08 09 10 11 12 13 14 15 16 17 18 19 20 21 22 23 24 25 2…" at bounding box center [275, 211] width 22 height 19
type input "12:00"
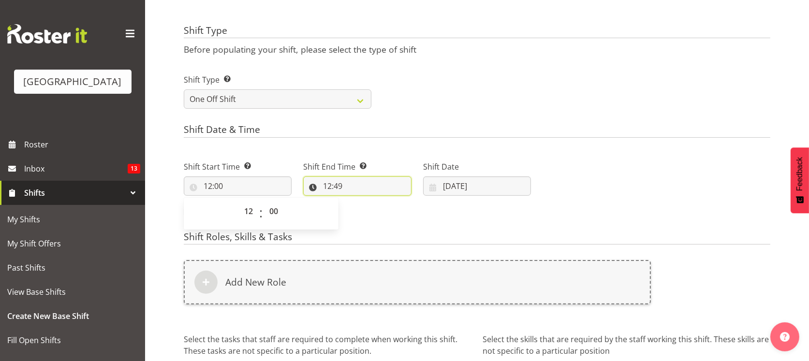
click at [330, 187] on input "12:49" at bounding box center [357, 185] width 108 height 19
click at [370, 212] on select "00 01 02 03 04 05 06 07 08 09 10 11 12 13 14 15 16 17 18 19 20 21 22 23" at bounding box center [369, 211] width 22 height 19
select select "15"
click at [358, 202] on select "00 01 02 03 04 05 06 07 08 09 10 11 12 13 14 15 16 17 18 19 20 21 22 23" at bounding box center [369, 211] width 22 height 19
type input "15:49"
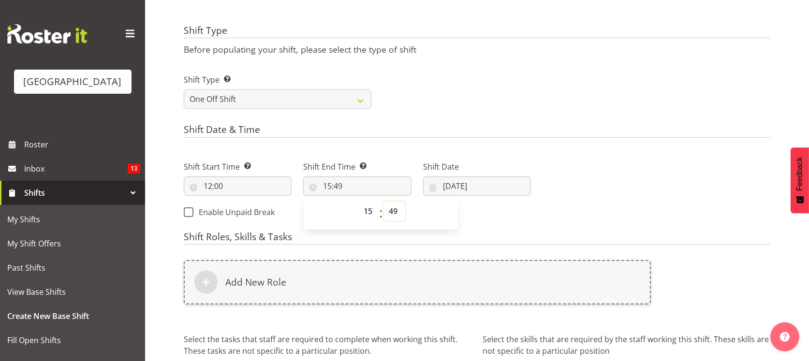
click at [393, 216] on select "00 01 02 03 04 05 06 07 08 09 10 11 12 13 14 15 16 17 18 19 20 21 22 23 24 25 2…" at bounding box center [394, 211] width 22 height 19
select select "0"
click at [383, 202] on select "00 01 02 03 04 05 06 07 08 09 10 11 12 13 14 15 16 17 18 19 20 21 22 23 24 25 2…" at bounding box center [394, 211] width 22 height 19
type input "15:00"
click at [554, 215] on div "Next Shifts" at bounding box center [656, 186] width 239 height 78
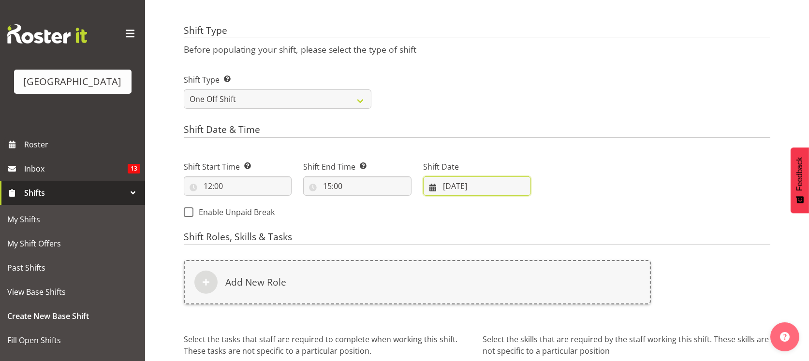
click at [467, 184] on input "10/10/2025" at bounding box center [477, 185] width 108 height 19
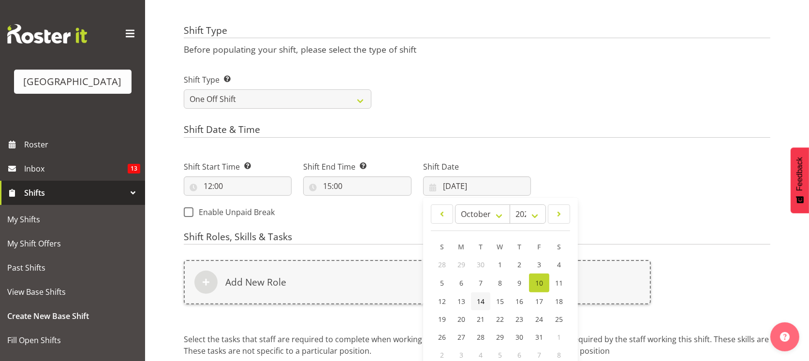
click at [480, 300] on span "14" at bounding box center [481, 301] width 8 height 9
type input "14/10/2025"
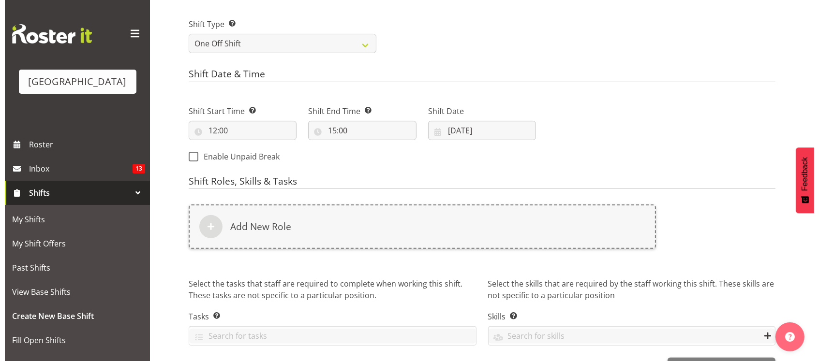
scroll to position [403, 0]
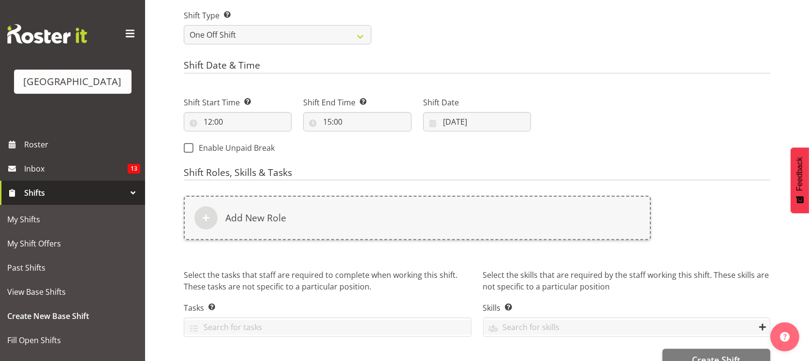
click at [424, 221] on div "Add New Role" at bounding box center [417, 218] width 467 height 44
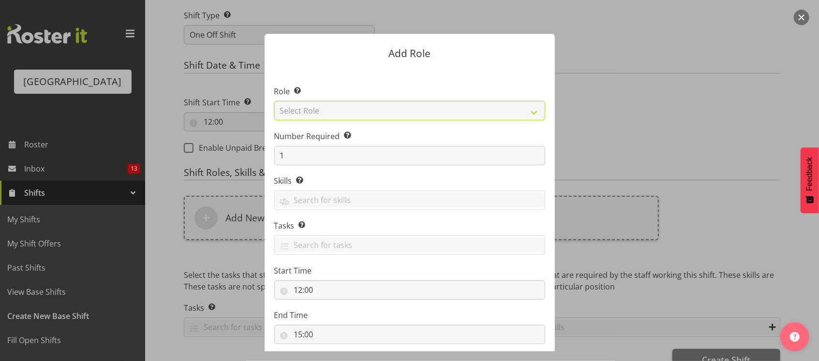
click at [318, 110] on select "Select Role Audio Bar Bar Runner Bar Training Box Office Cargo Shed Venue Rep C…" at bounding box center [409, 110] width 271 height 19
select select "1295"
click at [274, 101] on select "Select Role Audio Bar Bar Runner Bar Training Box Office Cargo Shed Venue Rep C…" at bounding box center [409, 110] width 271 height 19
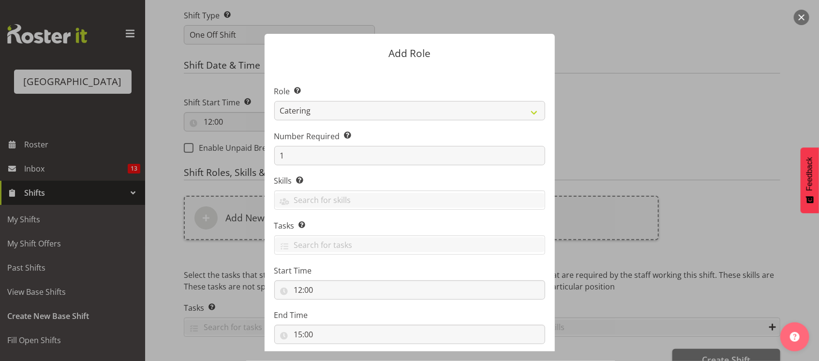
click at [192, 260] on form "Add Role Role Select the role you wish to add to the shift. Audio Bar Bar Runne…" at bounding box center [409, 181] width 464 height 342
click at [218, 256] on form "Add Role Role Select the role you wish to add to the shift. Audio Bar Bar Runne…" at bounding box center [409, 181] width 464 height 342
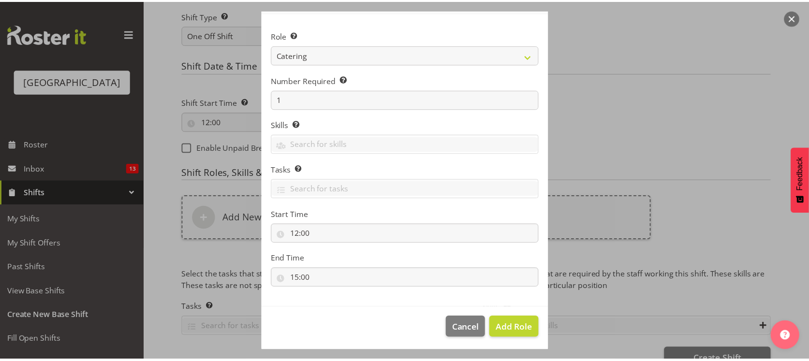
scroll to position [58, 0]
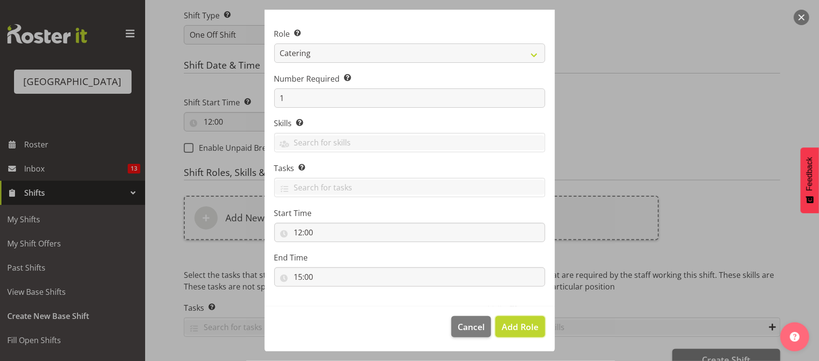
click at [517, 328] on span "Add Role" at bounding box center [519, 327] width 37 height 12
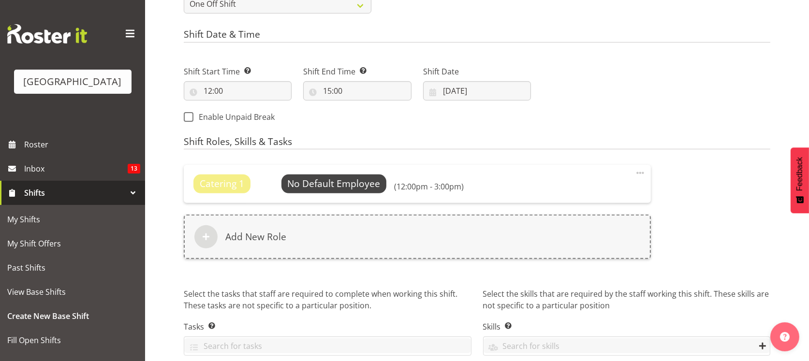
scroll to position [479, 0]
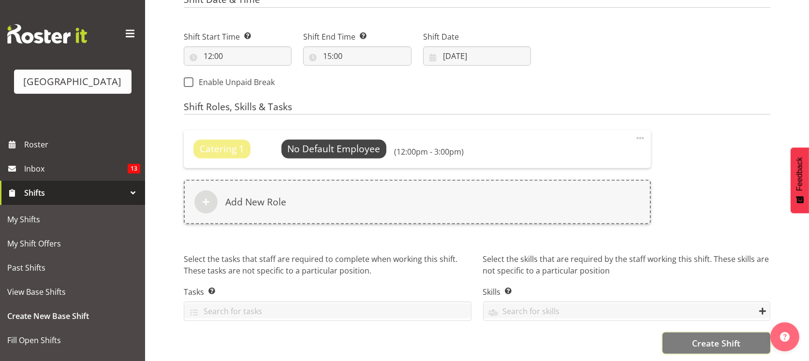
click at [730, 337] on span "Create Shift" at bounding box center [716, 343] width 48 height 13
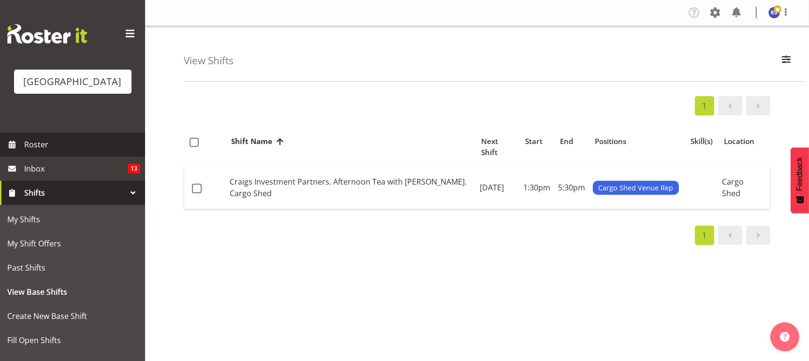
click at [56, 152] on span "Roster" at bounding box center [82, 144] width 116 height 15
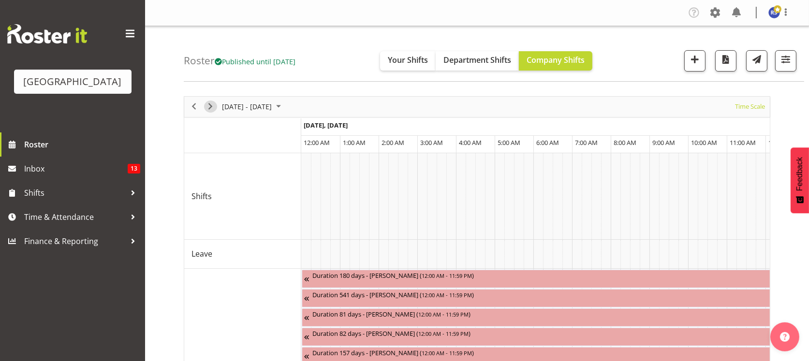
click at [213, 108] on span "Next" at bounding box center [211, 107] width 12 height 12
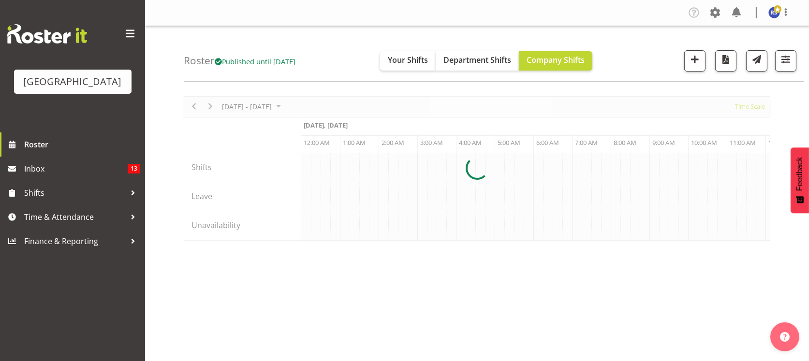
click at [743, 105] on div at bounding box center [477, 168] width 586 height 145
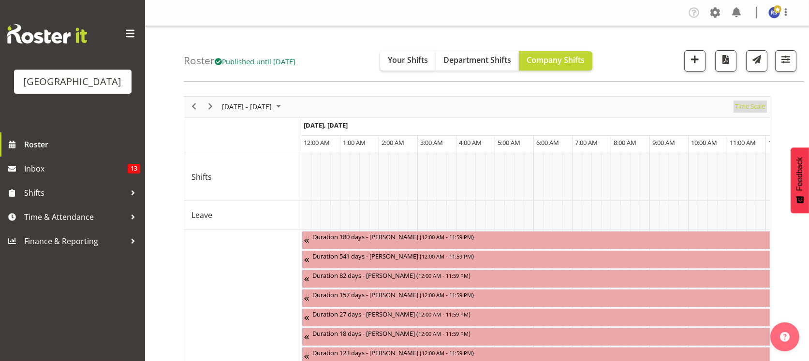
click at [743, 108] on span "Time Scale" at bounding box center [750, 107] width 32 height 12
